Goal: Task Accomplishment & Management: Use online tool/utility

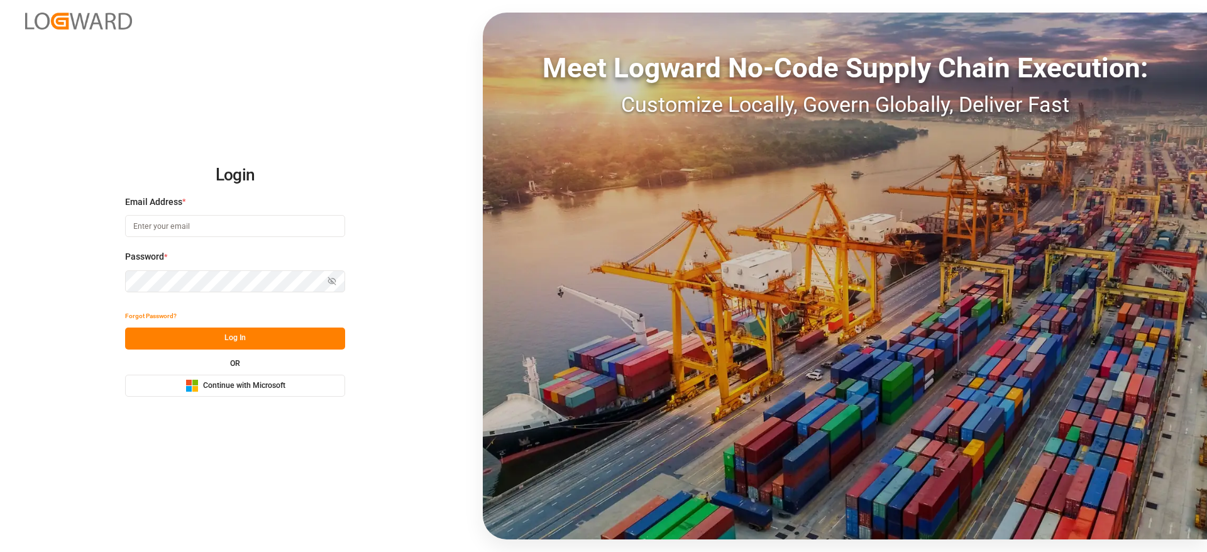
click at [307, 387] on button "Microsoft Logo Continue with Microsoft" at bounding box center [235, 386] width 220 height 22
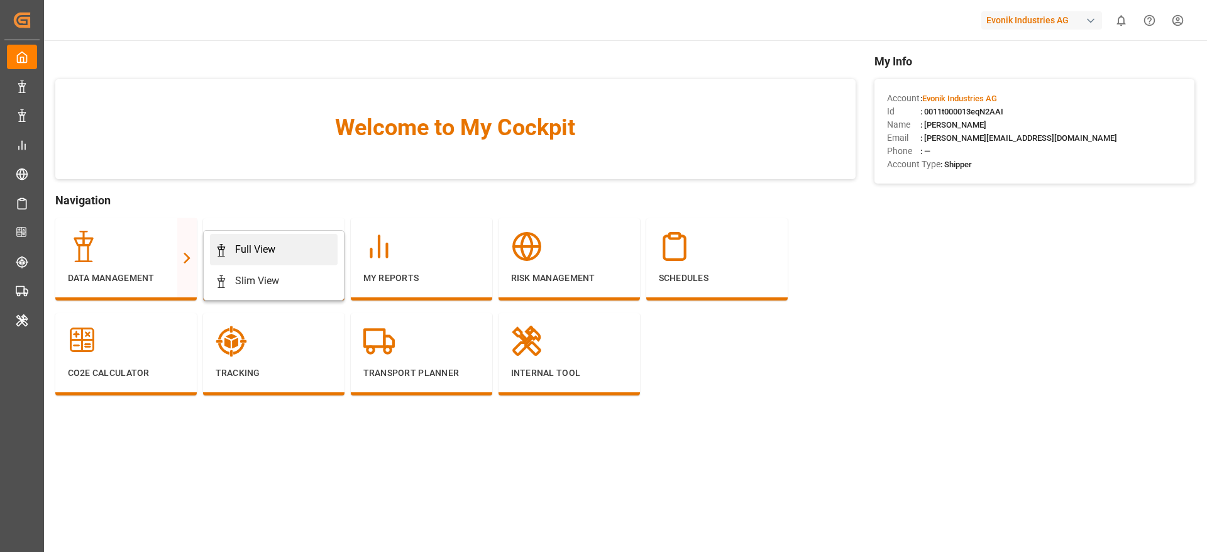
click at [250, 251] on div "Full View" at bounding box center [255, 249] width 40 height 15
